Goal: Check status: Check status

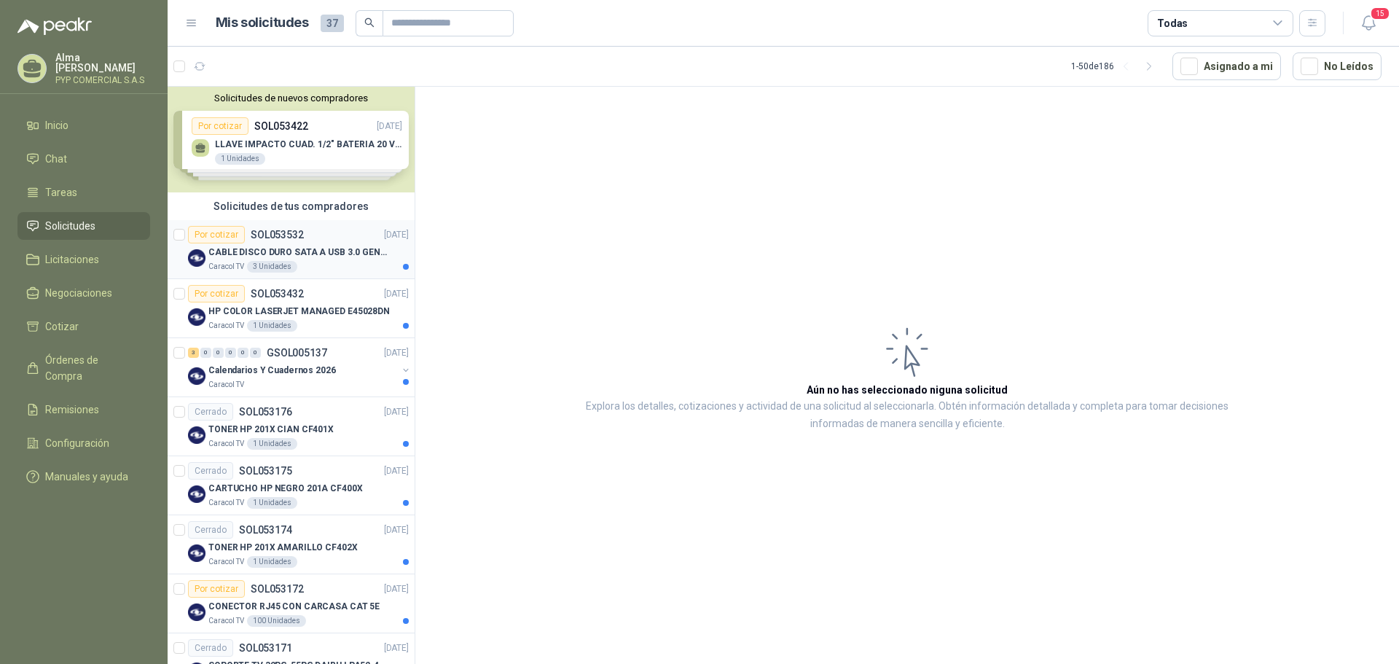
click at [320, 260] on div "CABLE DISCO DURO SATA A USB 3.0 GENERICO Caracol TV 3 Unidades" at bounding box center [308, 257] width 200 height 29
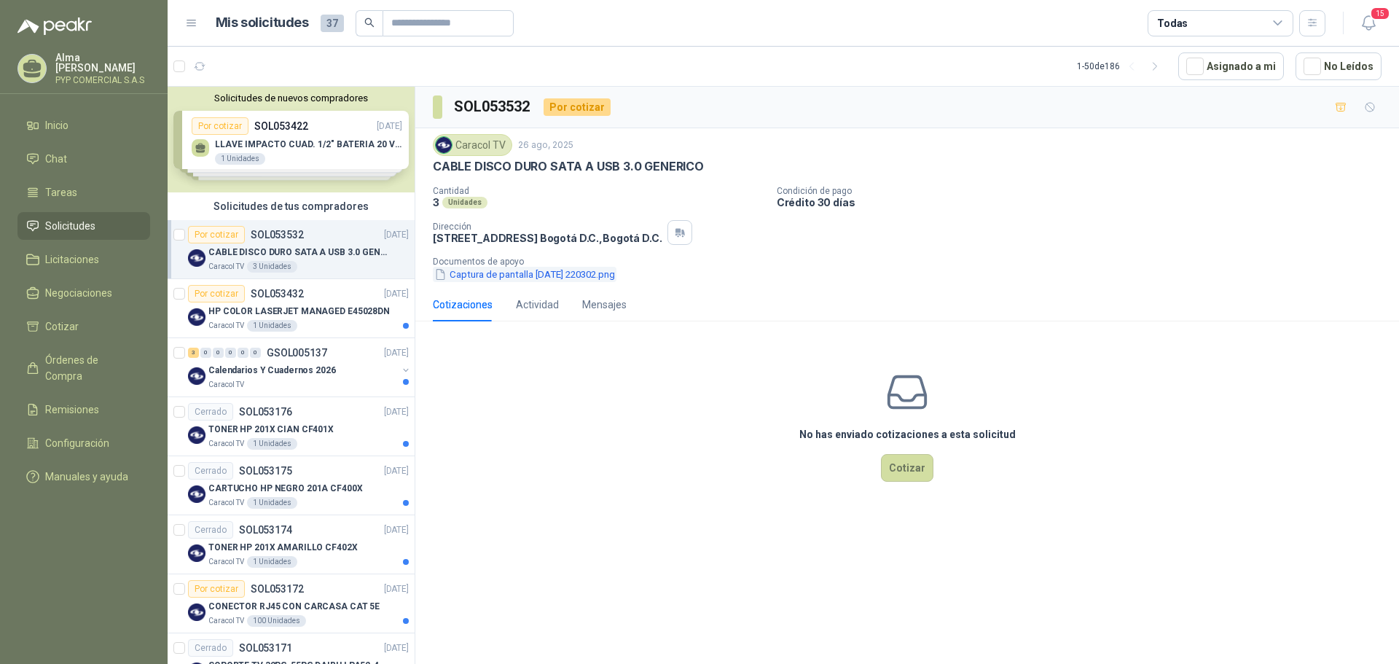
click at [524, 280] on button "Captura de pantalla [DATE] 220302.png" at bounding box center [525, 274] width 184 height 15
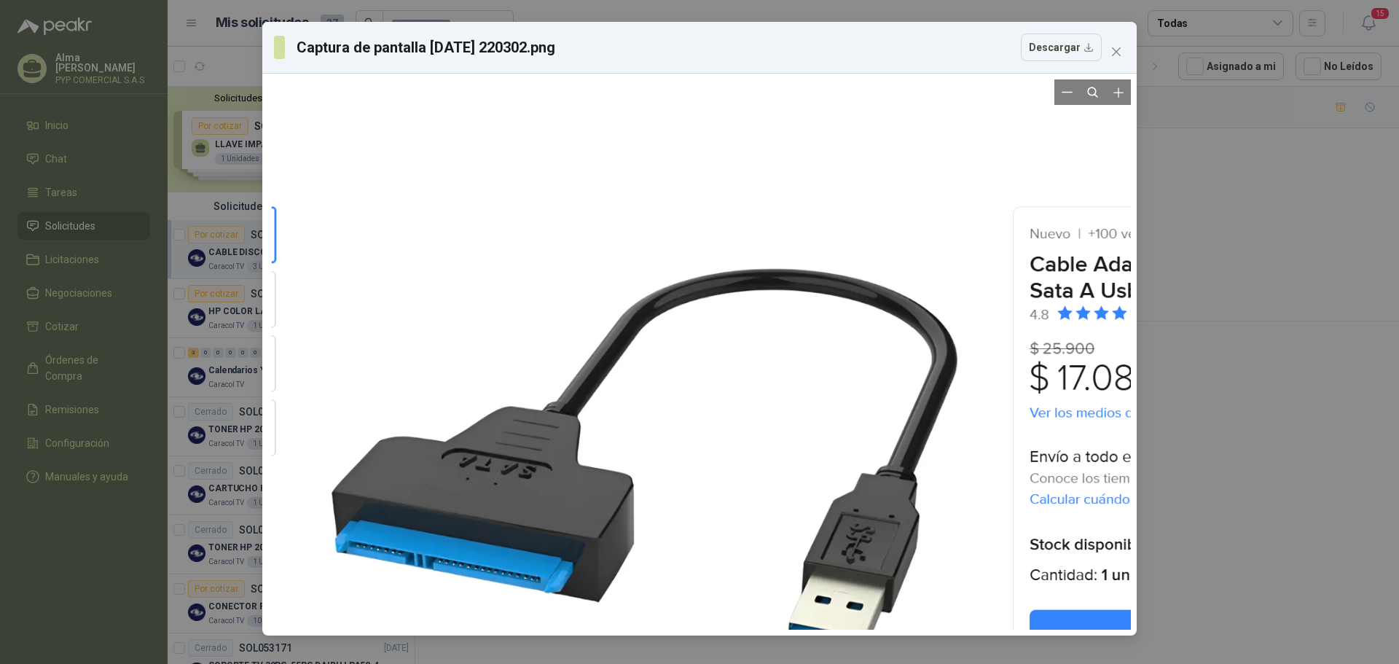
drag, startPoint x: 401, startPoint y: 480, endPoint x: 664, endPoint y: 476, distance: 263.1
click at [664, 476] on div at bounding box center [833, 434] width 1122 height 716
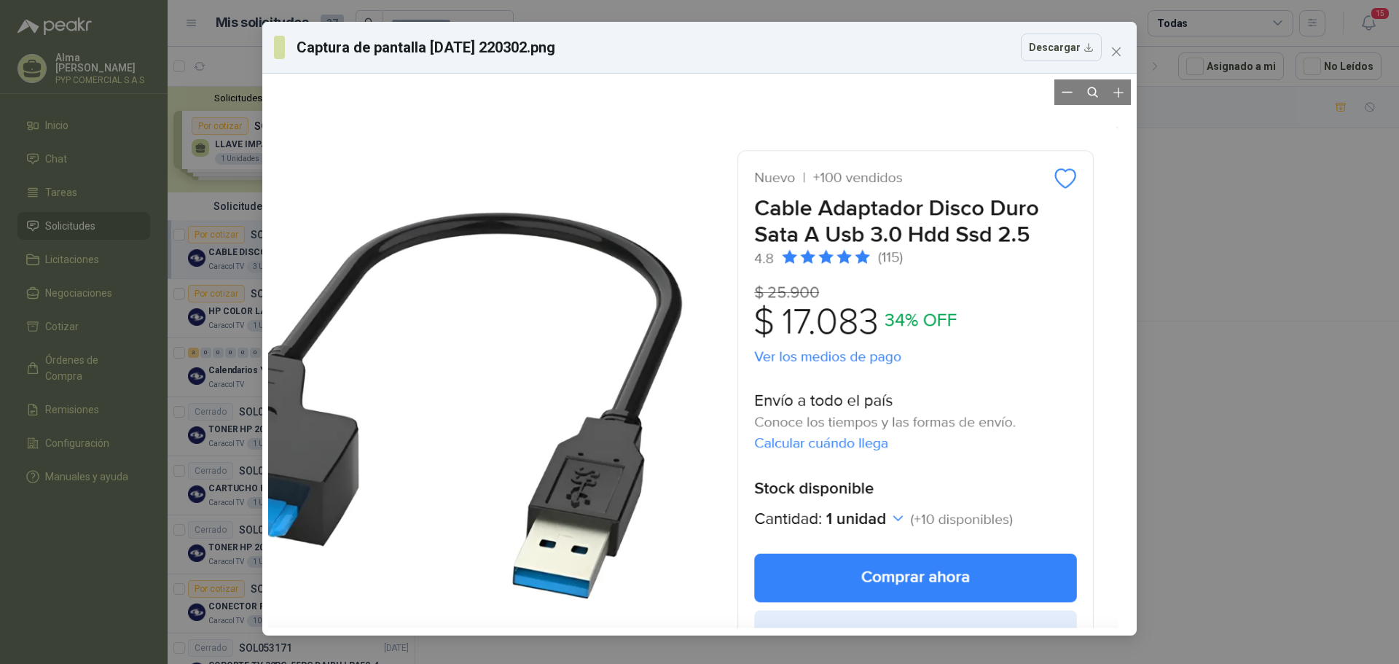
drag, startPoint x: 1028, startPoint y: 357, endPoint x: 748, endPoint y: 300, distance: 286.4
click at [748, 300] on div at bounding box center [557, 377] width 1122 height 715
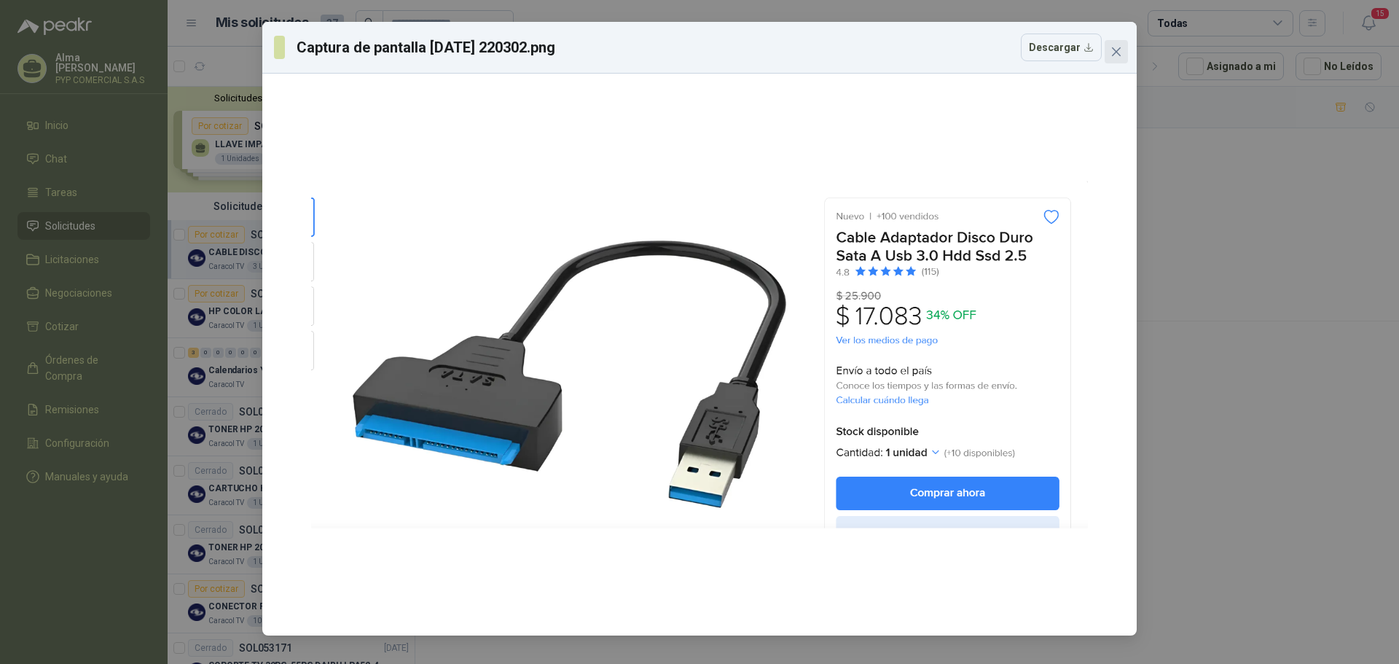
click at [1109, 59] on button "Close" at bounding box center [1116, 51] width 23 height 23
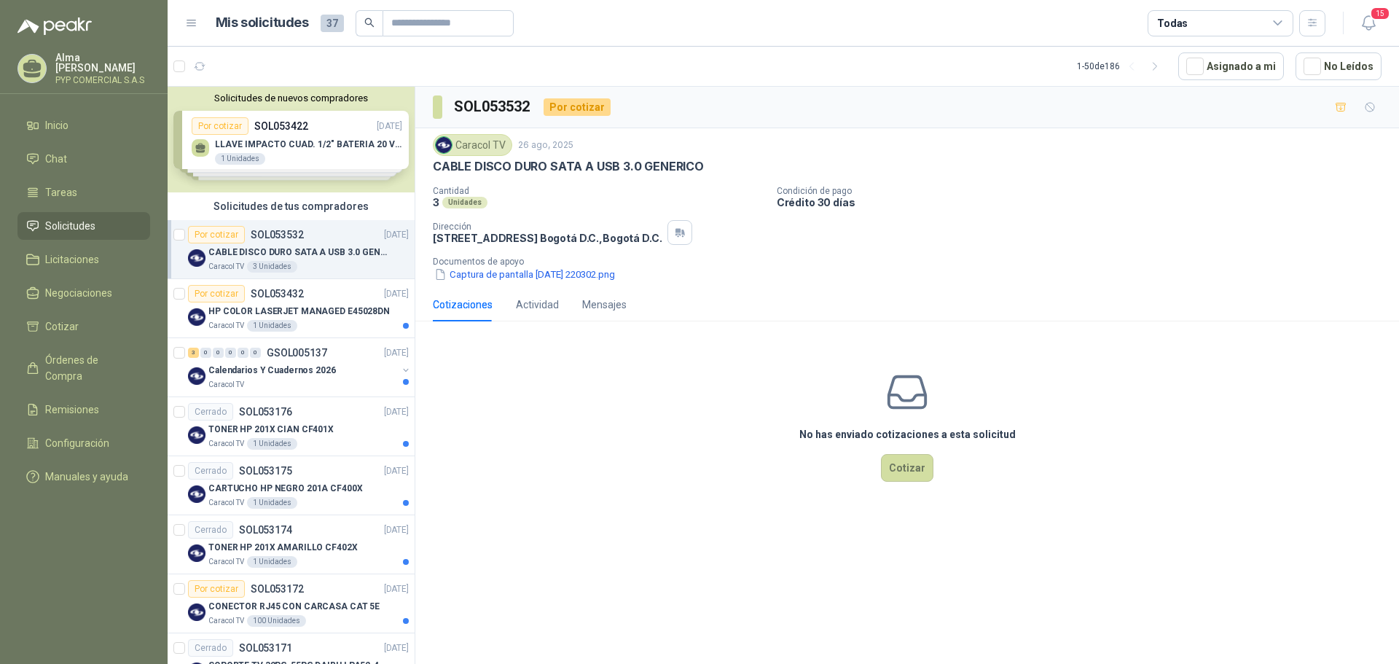
click at [520, 284] on div "Caracol TV [DATE] CABLE DISCO DURO SATA A USB 3.0 GENERICO Cantidad 3 Unidades …" at bounding box center [907, 208] width 984 height 160
click at [525, 278] on button "Captura de pantalla [DATE] 220302.png" at bounding box center [525, 274] width 184 height 15
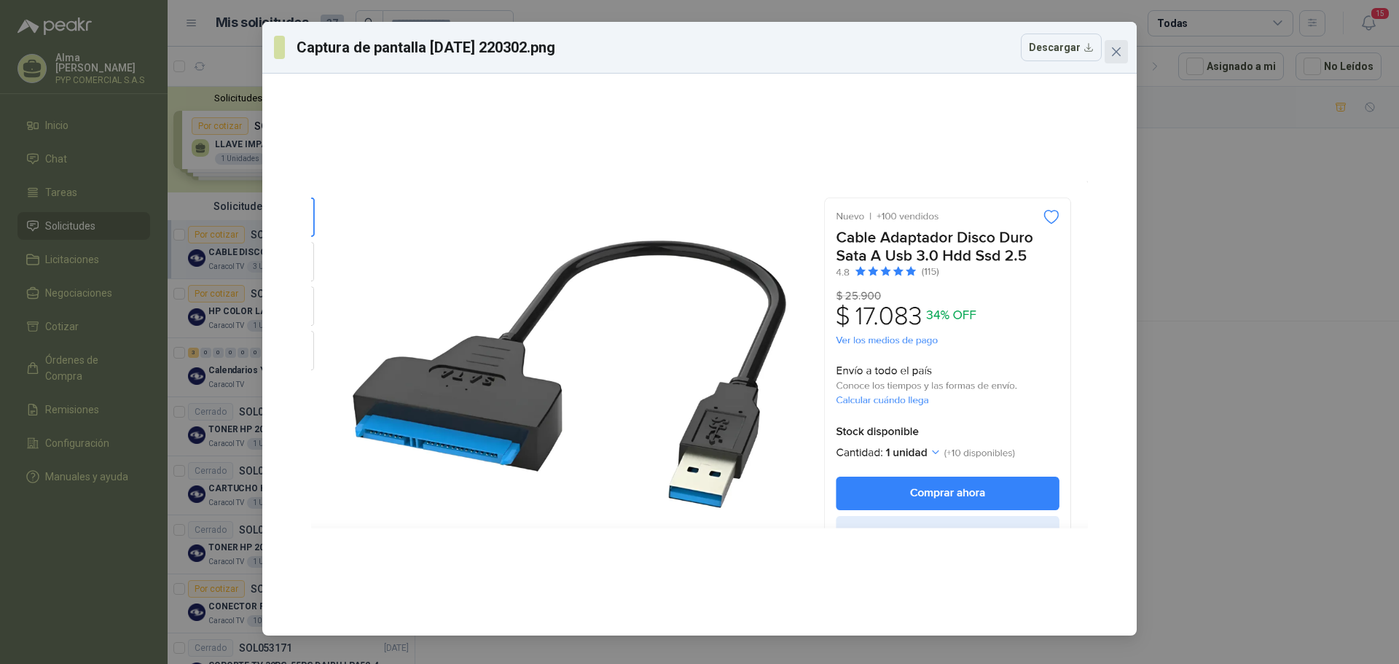
click at [1117, 45] on button "Close" at bounding box center [1116, 51] width 23 height 23
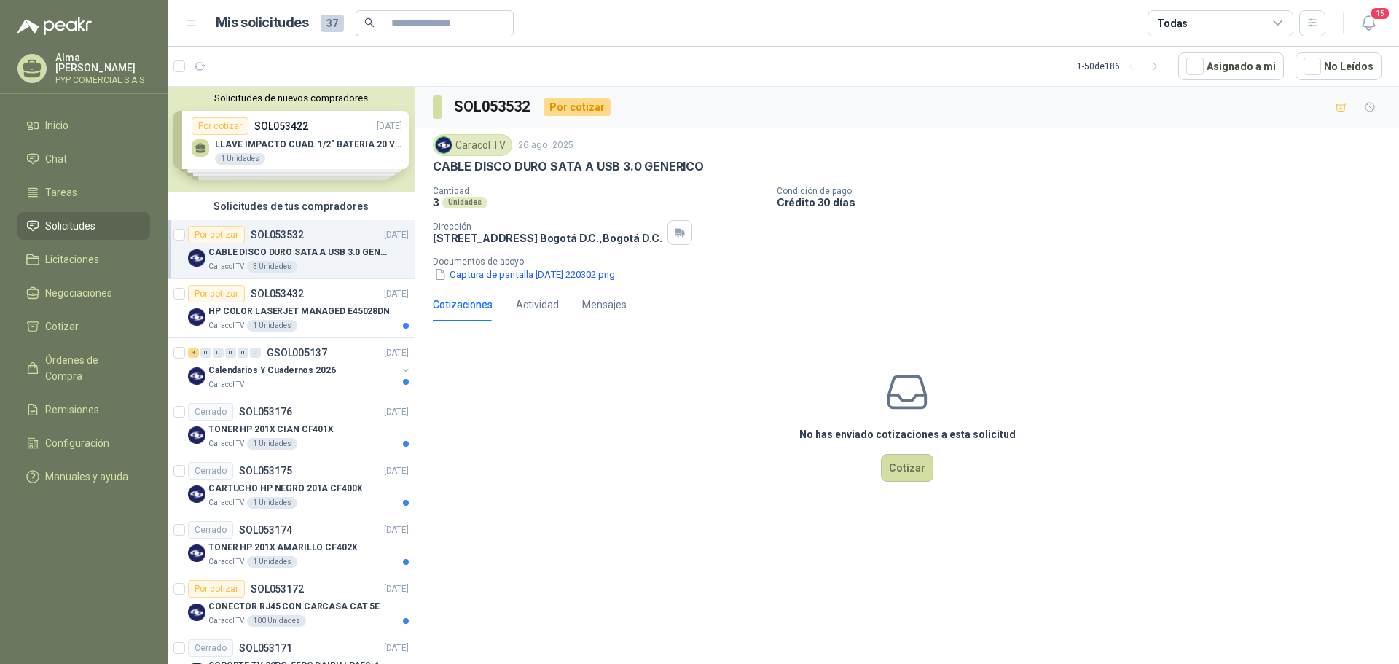
drag, startPoint x: 1358, startPoint y: 202, endPoint x: 1326, endPoint y: 203, distance: 31.3
click at [1358, 202] on p "Crédito 30 días" at bounding box center [1085, 202] width 617 height 12
click at [90, 402] on span "Remisiones" at bounding box center [72, 410] width 54 height 16
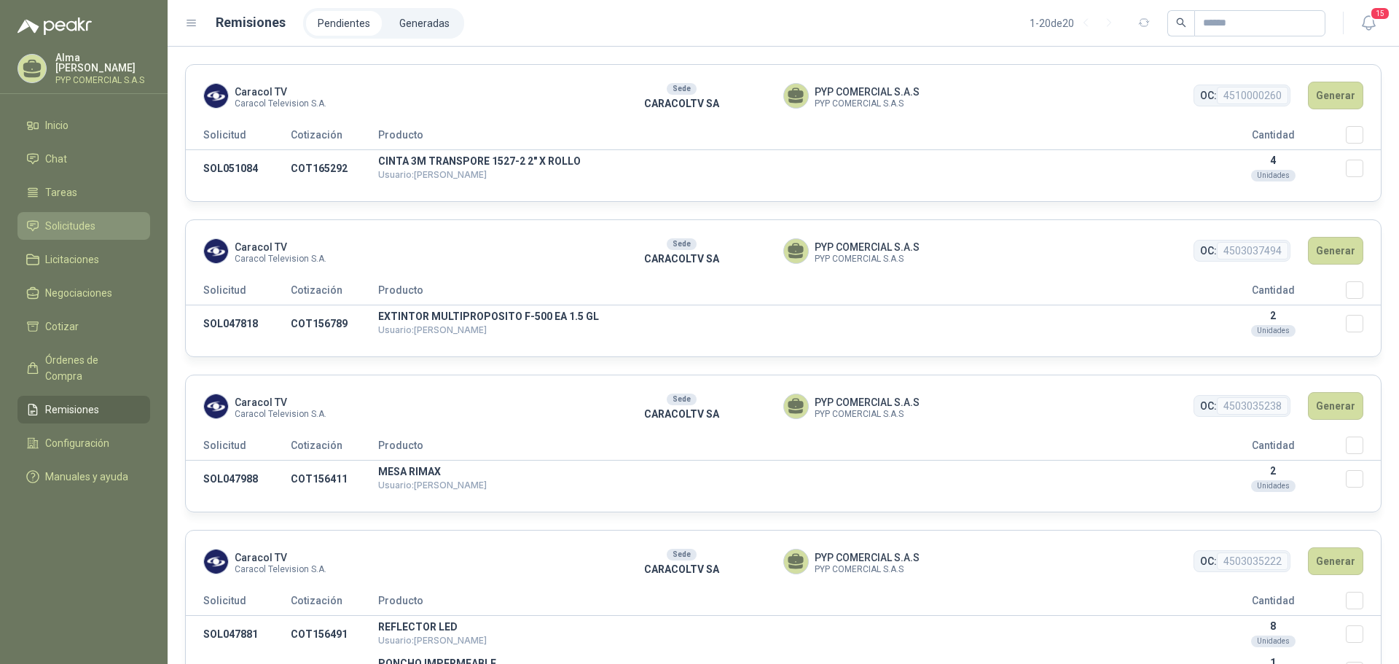
click at [88, 230] on span "Solicitudes" at bounding box center [70, 226] width 50 height 16
